Goal: Task Accomplishment & Management: Use online tool/utility

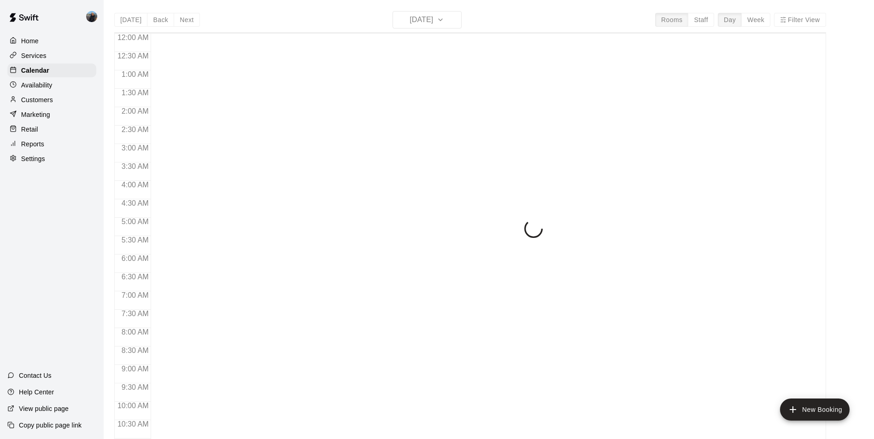
scroll to position [468, 0]
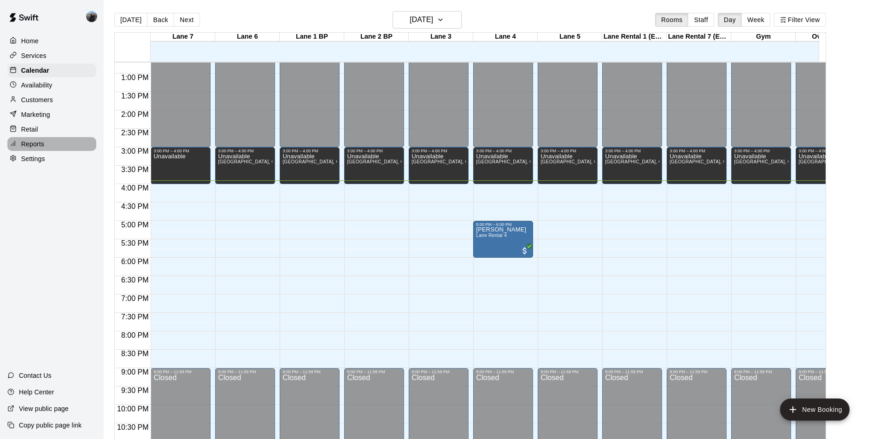
click at [32, 149] on p "Reports" at bounding box center [32, 144] width 23 height 9
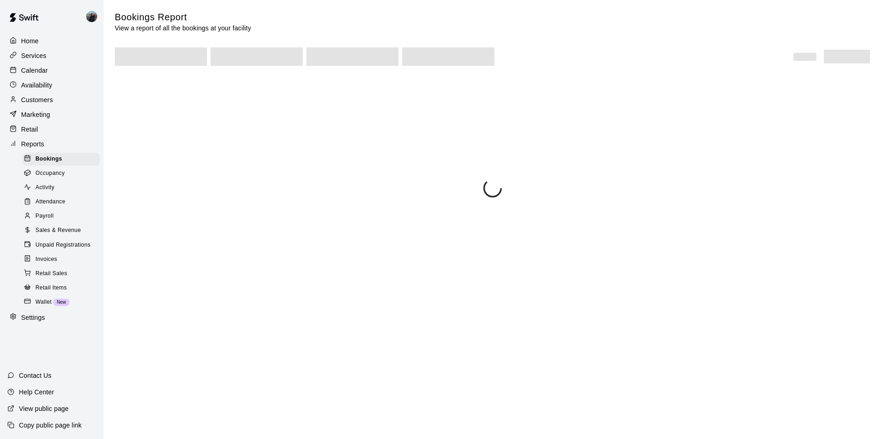
click at [65, 234] on span "Sales & Revenue" at bounding box center [58, 230] width 46 height 9
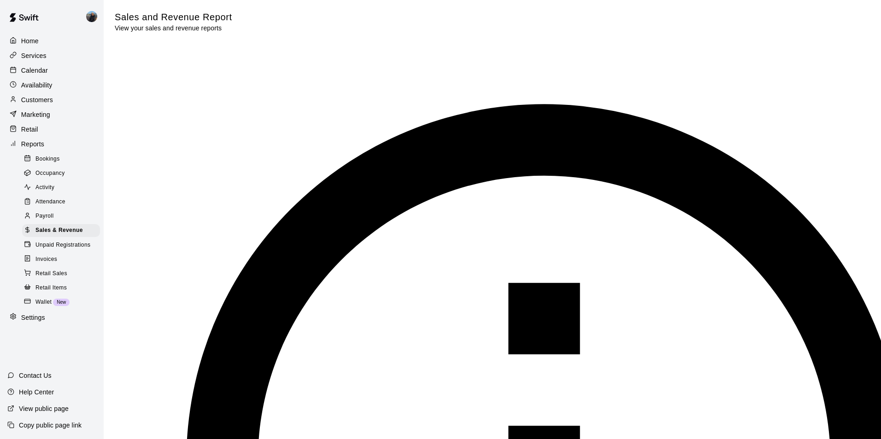
click at [328, 258] on button "Previous month" at bounding box center [324, 263] width 7 height 10
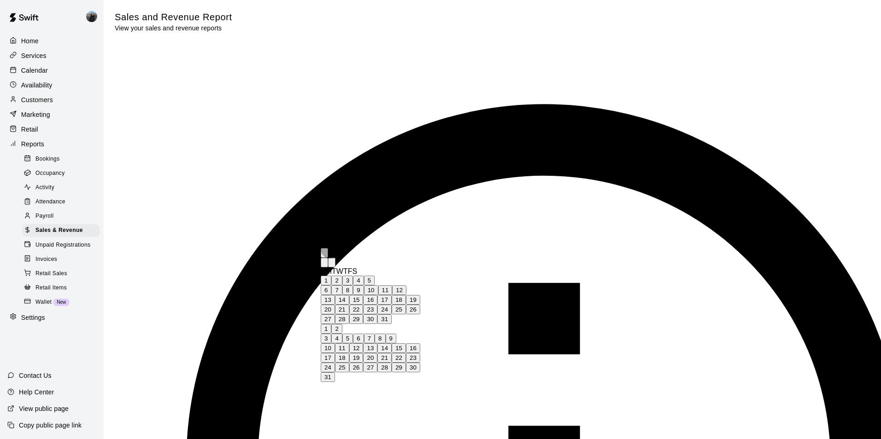
click at [328, 258] on button "Previous month" at bounding box center [324, 263] width 7 height 10
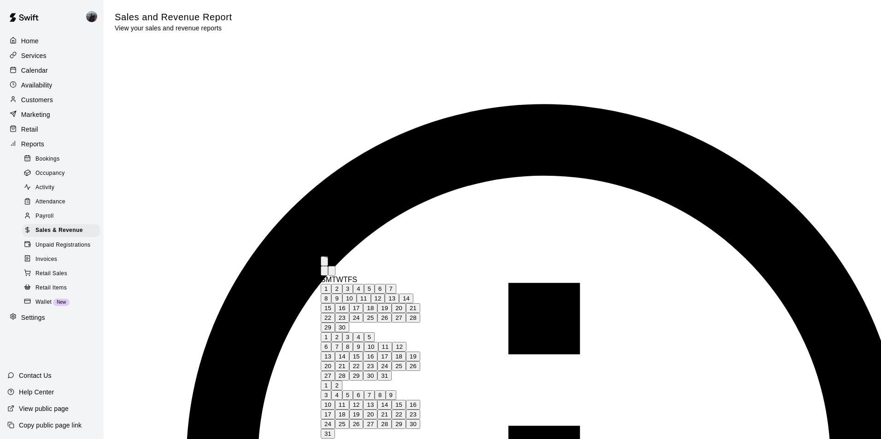
click at [328, 266] on button "Previous month" at bounding box center [324, 271] width 7 height 10
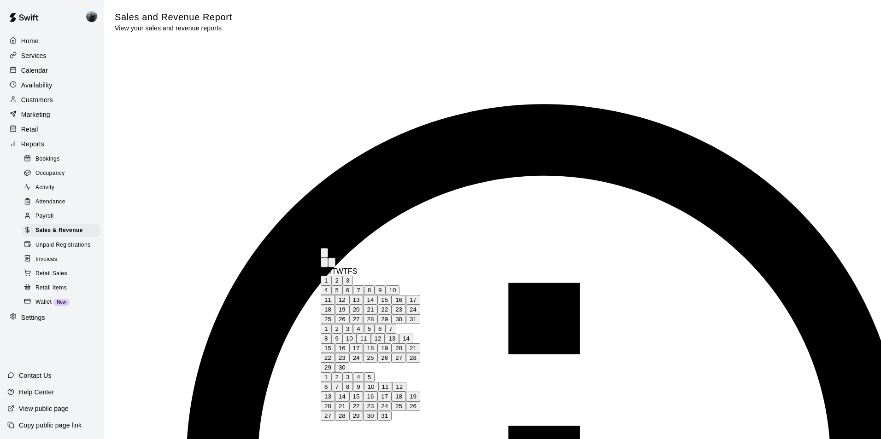
click at [328, 258] on button "Previous month" at bounding box center [324, 263] width 7 height 10
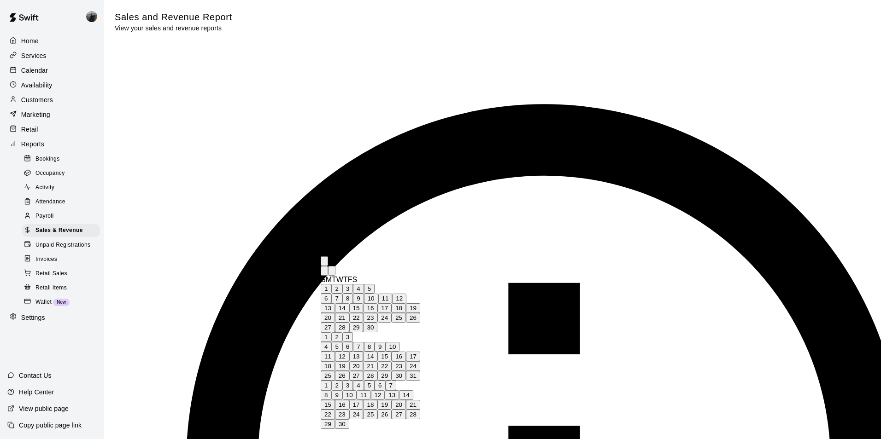
click at [328, 266] on button "Previous month" at bounding box center [324, 271] width 7 height 10
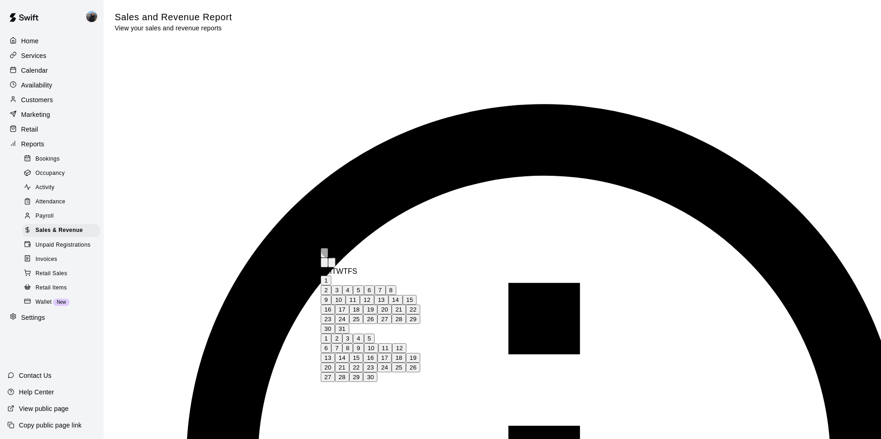
click at [328, 258] on button "Previous month" at bounding box center [324, 263] width 7 height 10
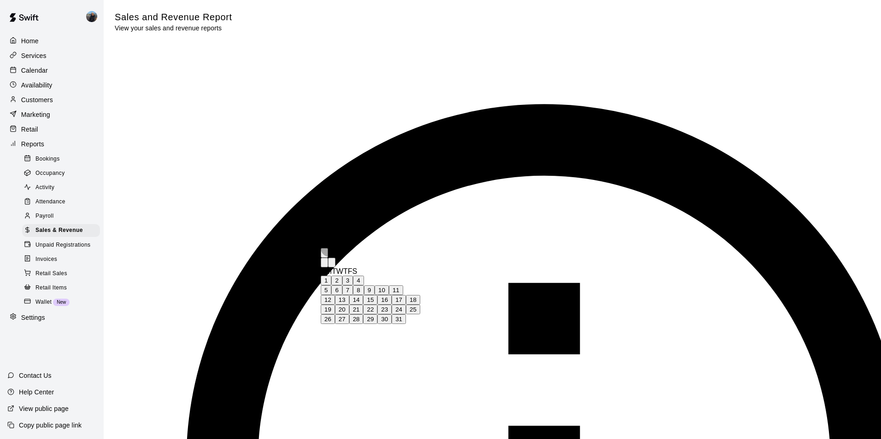
click at [331, 286] on button "1" at bounding box center [326, 281] width 11 height 10
type input "**********"
type input "******"
